Goal: Transaction & Acquisition: Obtain resource

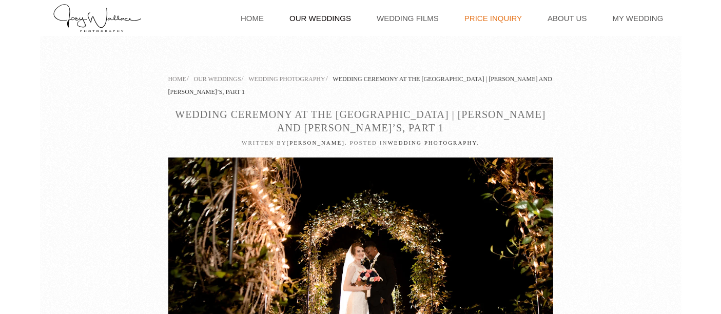
click at [497, 16] on link "Price Inquiry" at bounding box center [493, 18] width 68 height 36
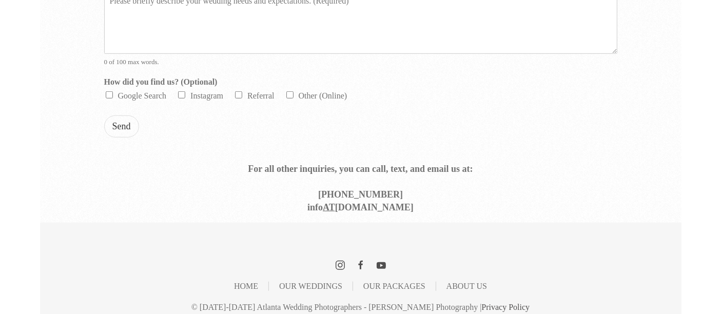
scroll to position [727, 0]
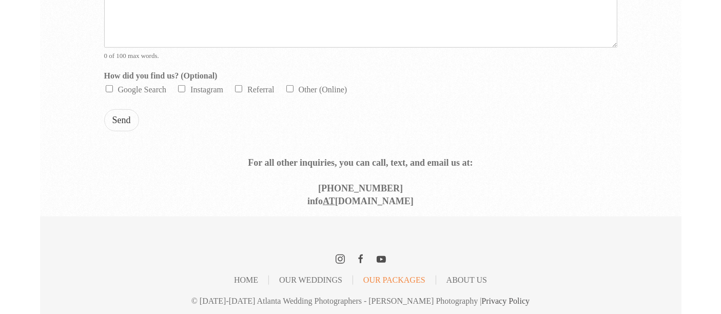
click at [387, 280] on link "Our Packages" at bounding box center [394, 280] width 62 height 1
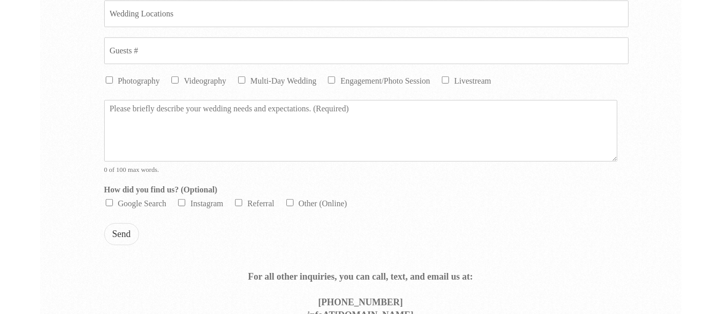
scroll to position [727, 0]
